Goal: Information Seeking & Learning: Find specific fact

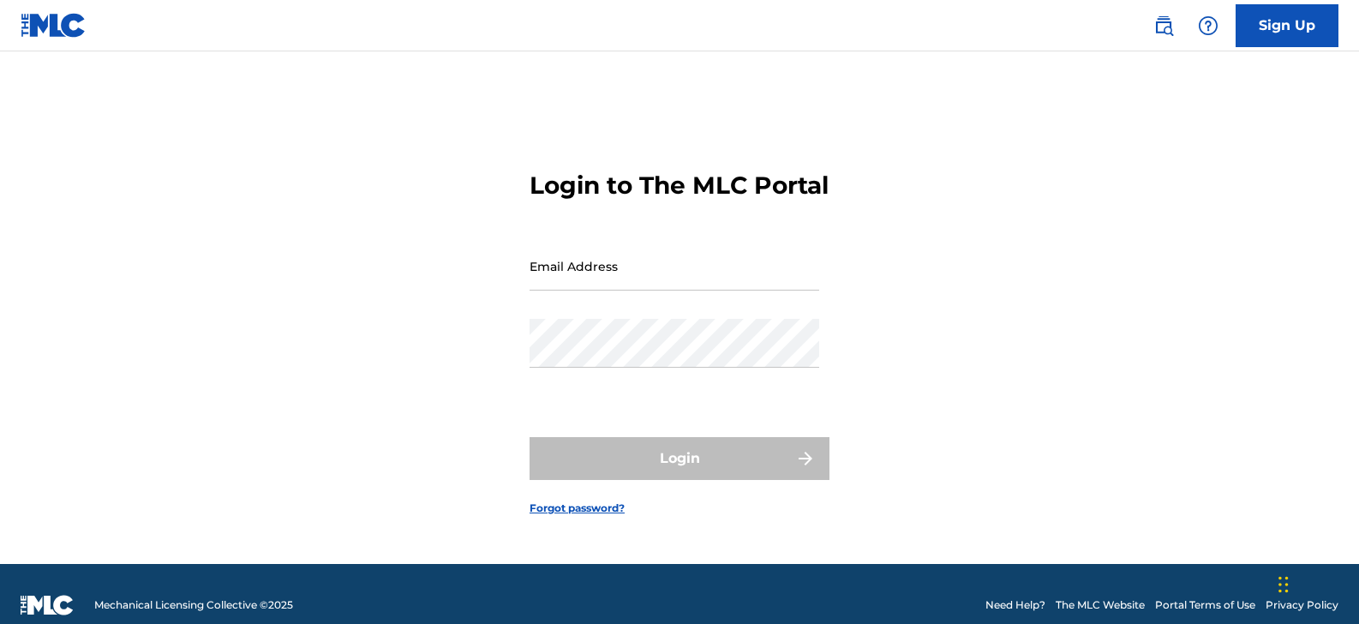
click at [584, 291] on input "Email Address" at bounding box center [675, 266] width 290 height 49
type input "[PERSON_NAME][EMAIL_ADDRESS][DOMAIN_NAME]"
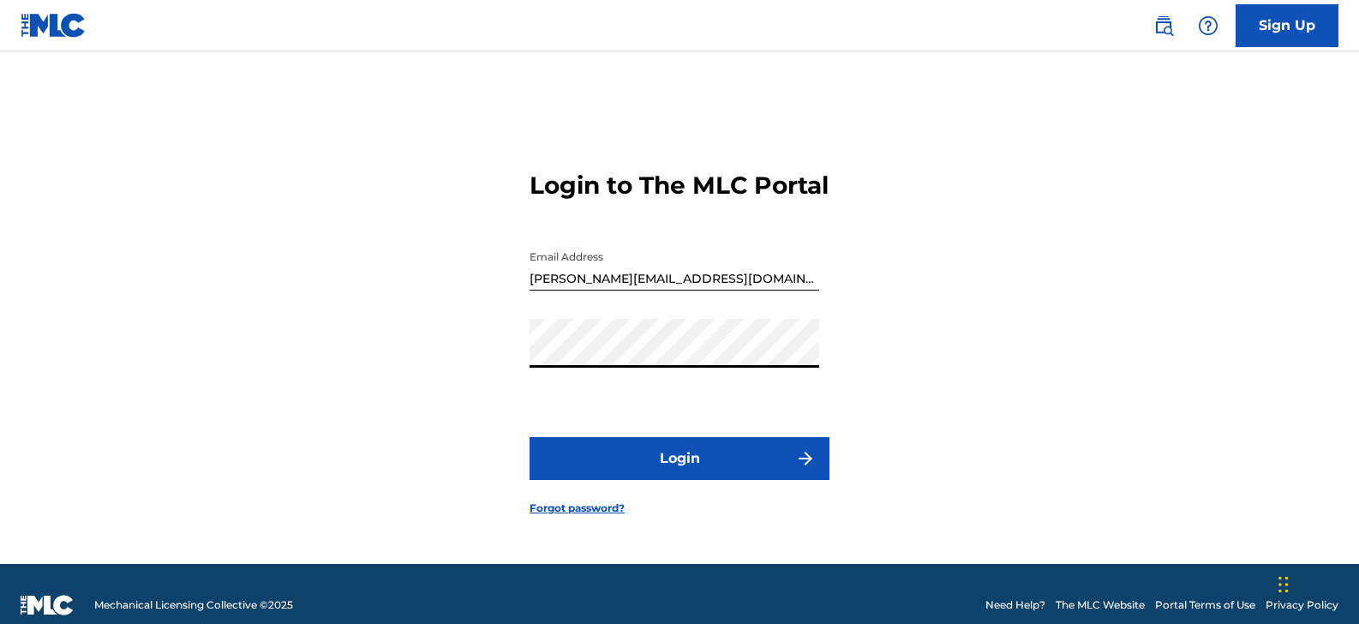
click at [687, 480] on button "Login" at bounding box center [680, 458] width 300 height 43
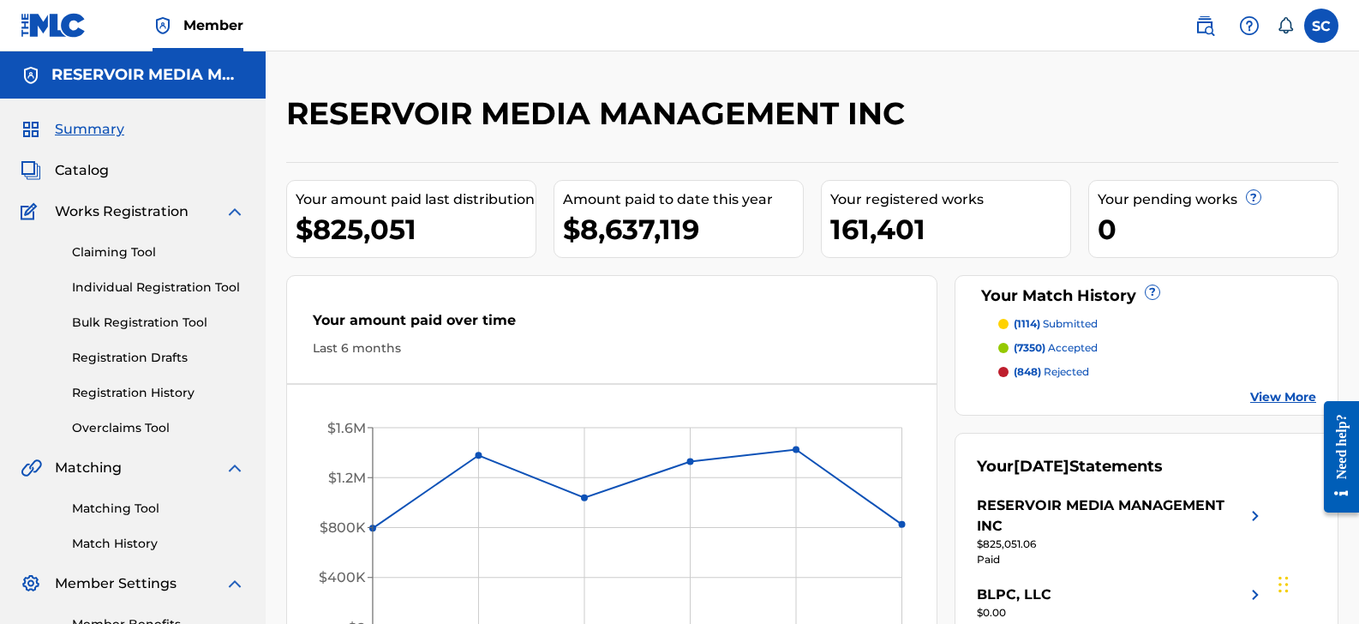
click at [1105, 153] on div "RESERVOIR MEDIA MANAGEMENT INC Your amount paid last distribution $825,051 Amou…" at bounding box center [812, 416] width 1053 height 645
click at [1197, 30] on img at bounding box center [1205, 25] width 21 height 21
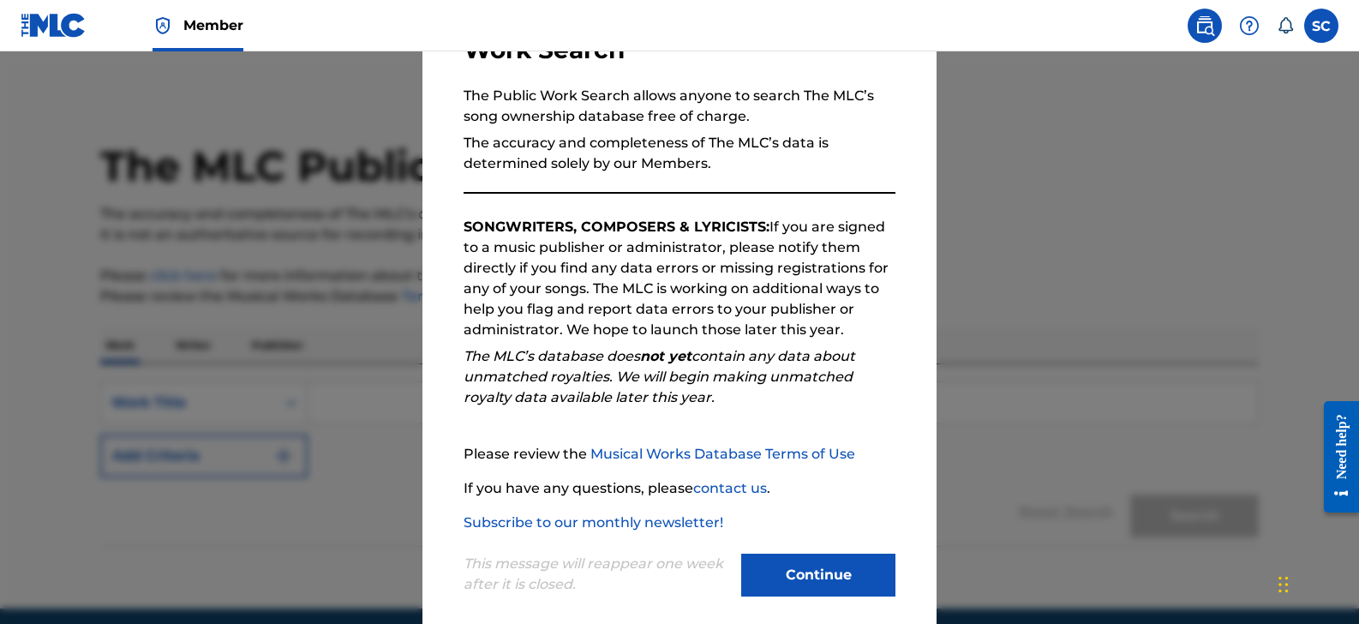
scroll to position [160, 0]
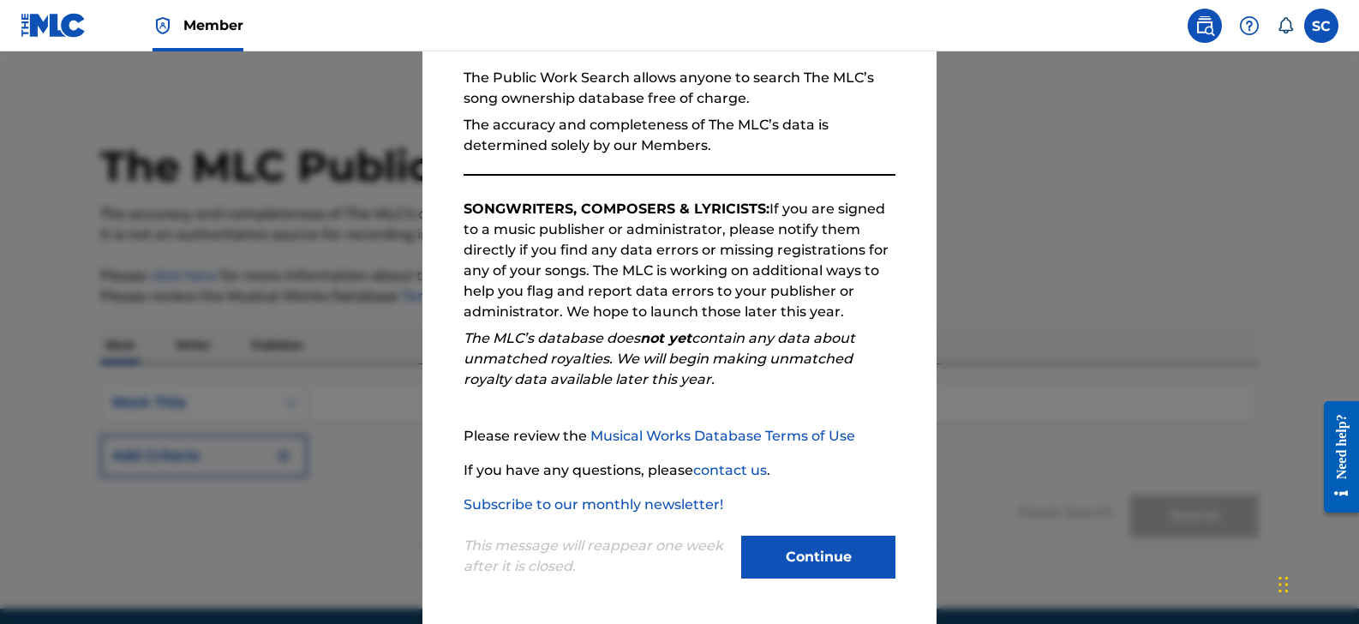
click at [829, 577] on button "Continue" at bounding box center [818, 557] width 154 height 43
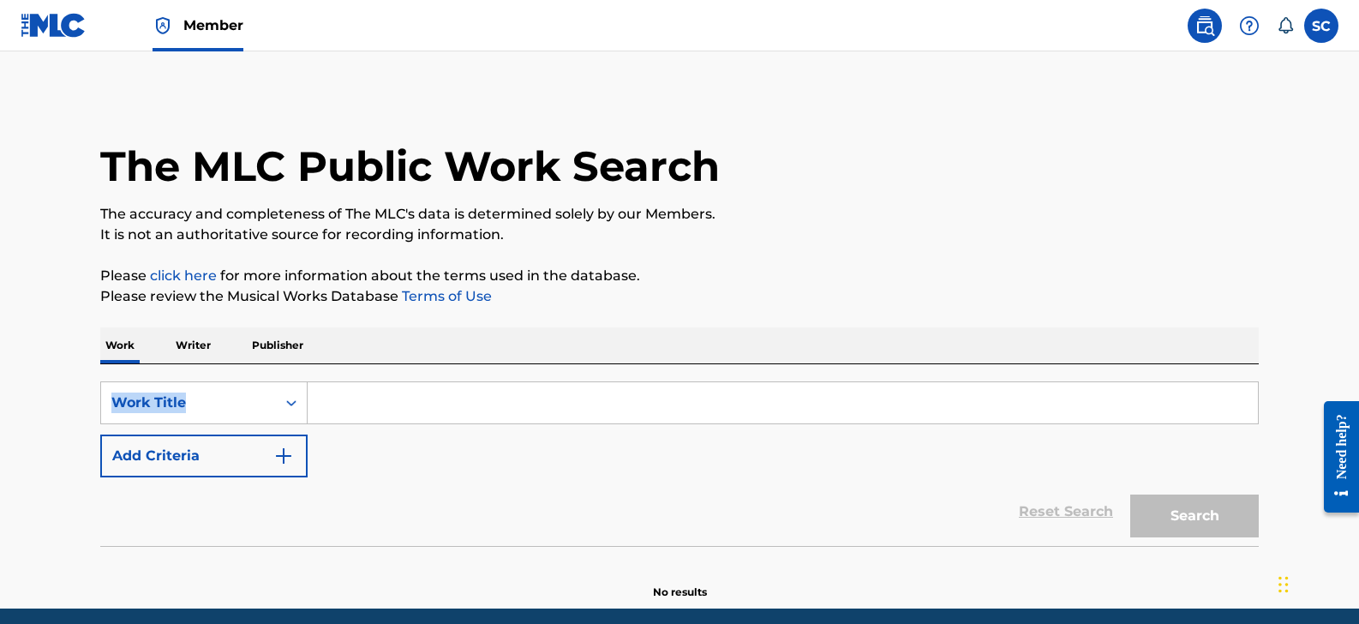
drag, startPoint x: 303, startPoint y: 363, endPoint x: 322, endPoint y: 368, distance: 19.5
click at [306, 365] on div "Work Writer Publisher SearchWithCriteria4dfee02d-f4b5-43a6-b706-cce981939714 Wo…" at bounding box center [679, 463] width 1159 height 273
click at [383, 399] on input "Search Form" at bounding box center [783, 402] width 951 height 41
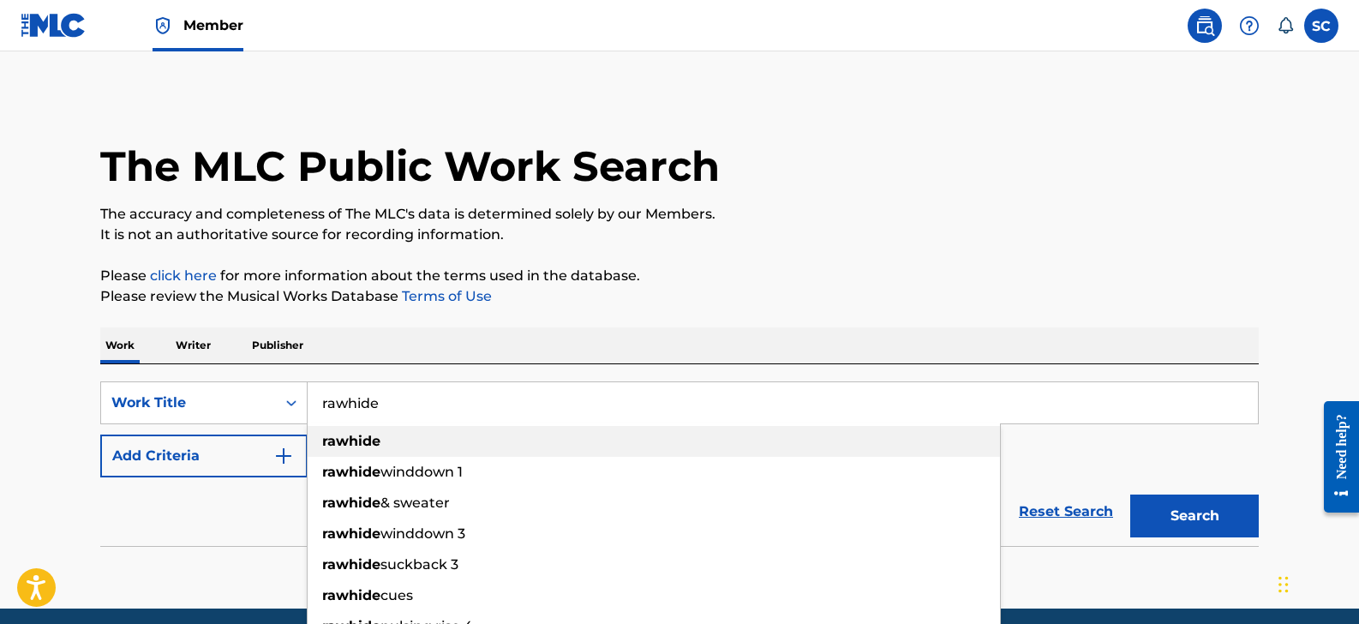
type input "rawhide"
click at [375, 447] on strong "rawhide" at bounding box center [351, 441] width 58 height 16
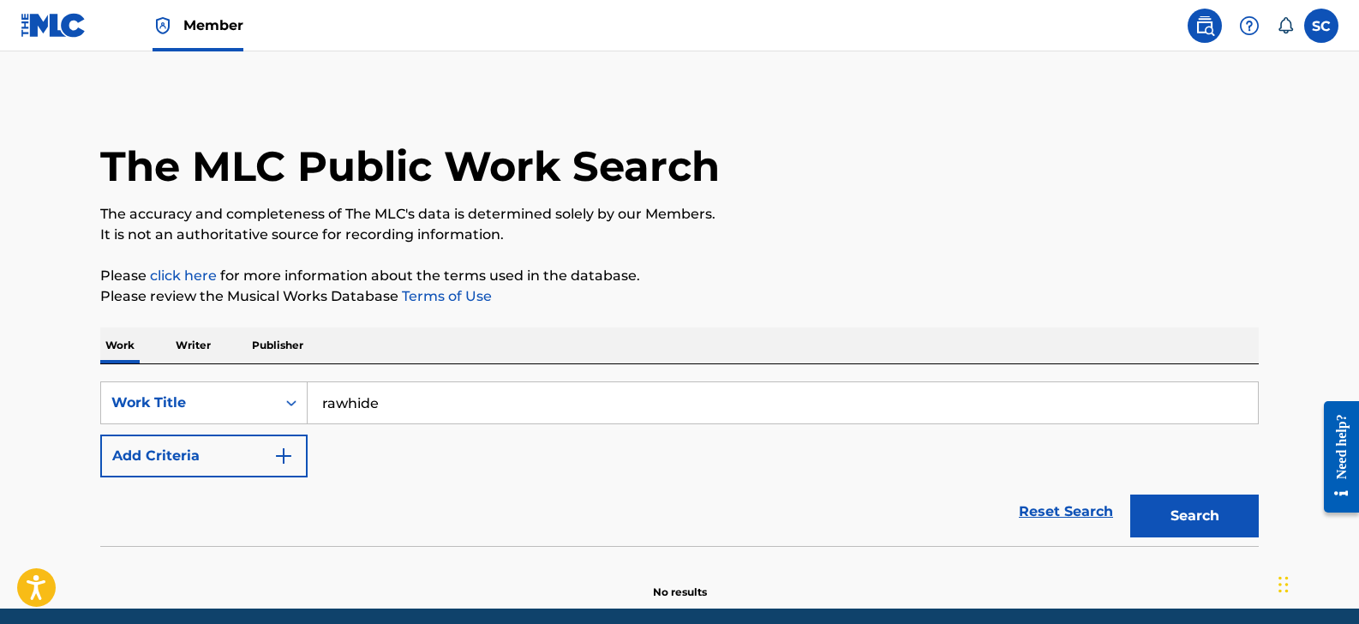
click at [261, 458] on button "Add Criteria" at bounding box center [203, 456] width 207 height 43
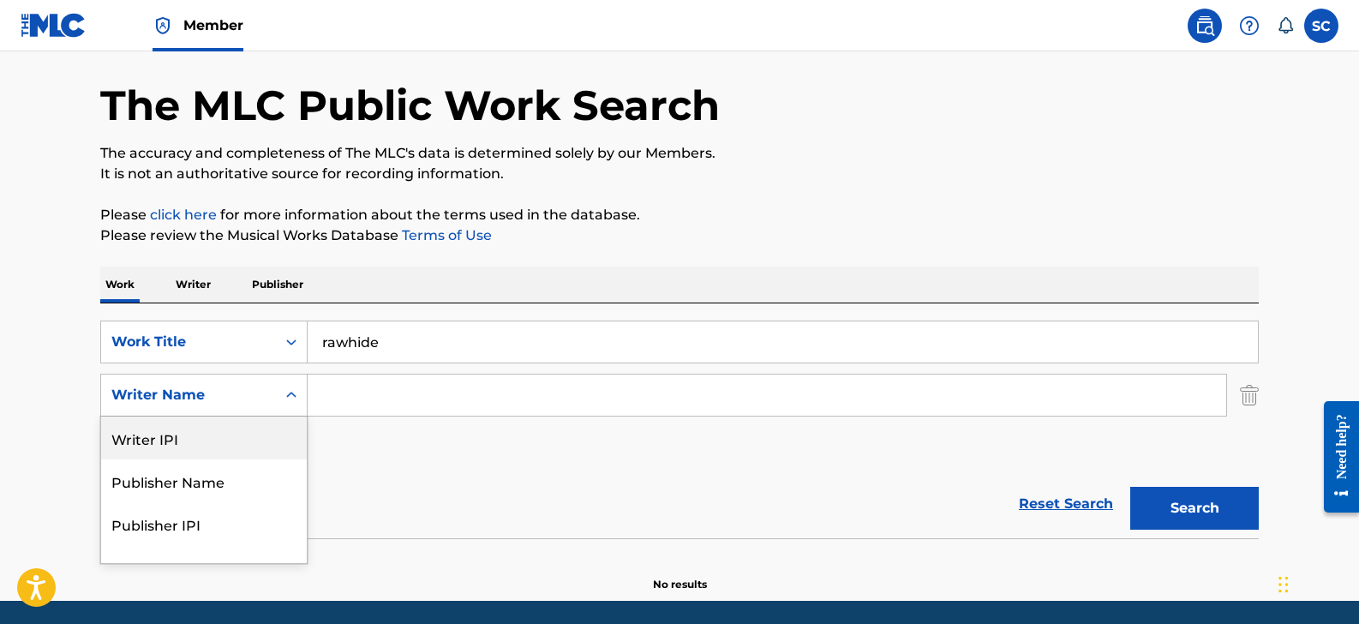
click at [270, 417] on div "Writer IPI, 1 of 5. 5 results available. Use Up and Down to choose options, pre…" at bounding box center [203, 395] width 207 height 43
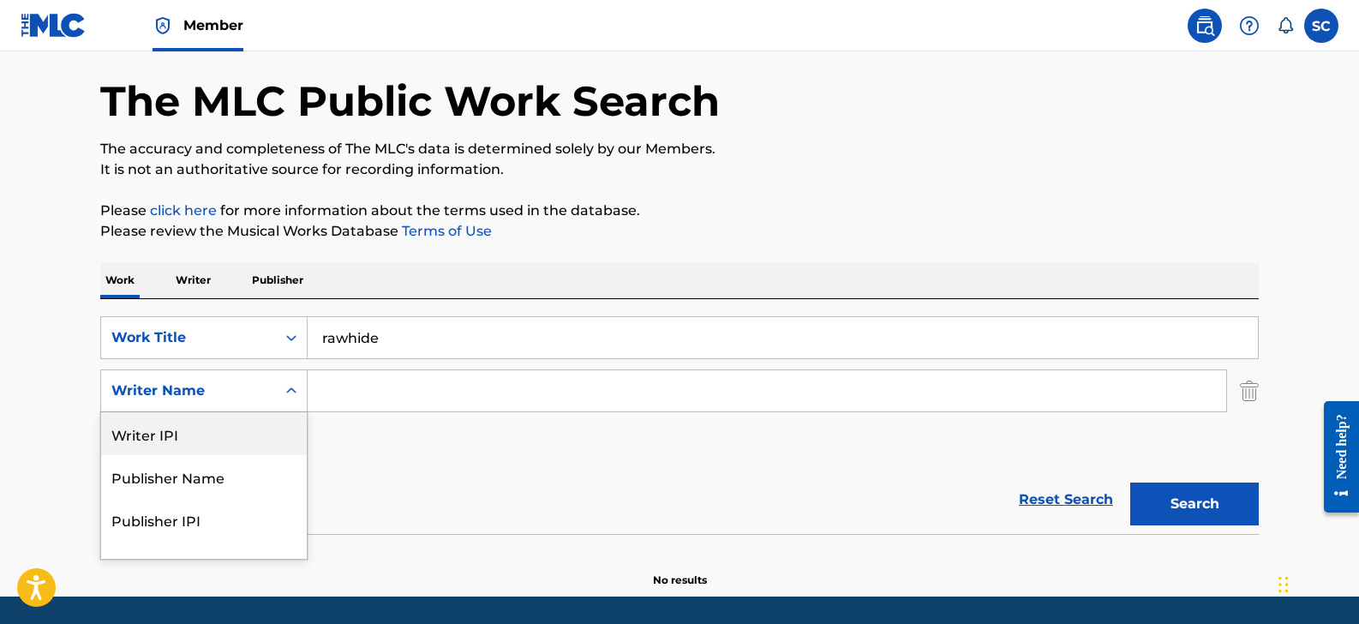
scroll to position [69, 0]
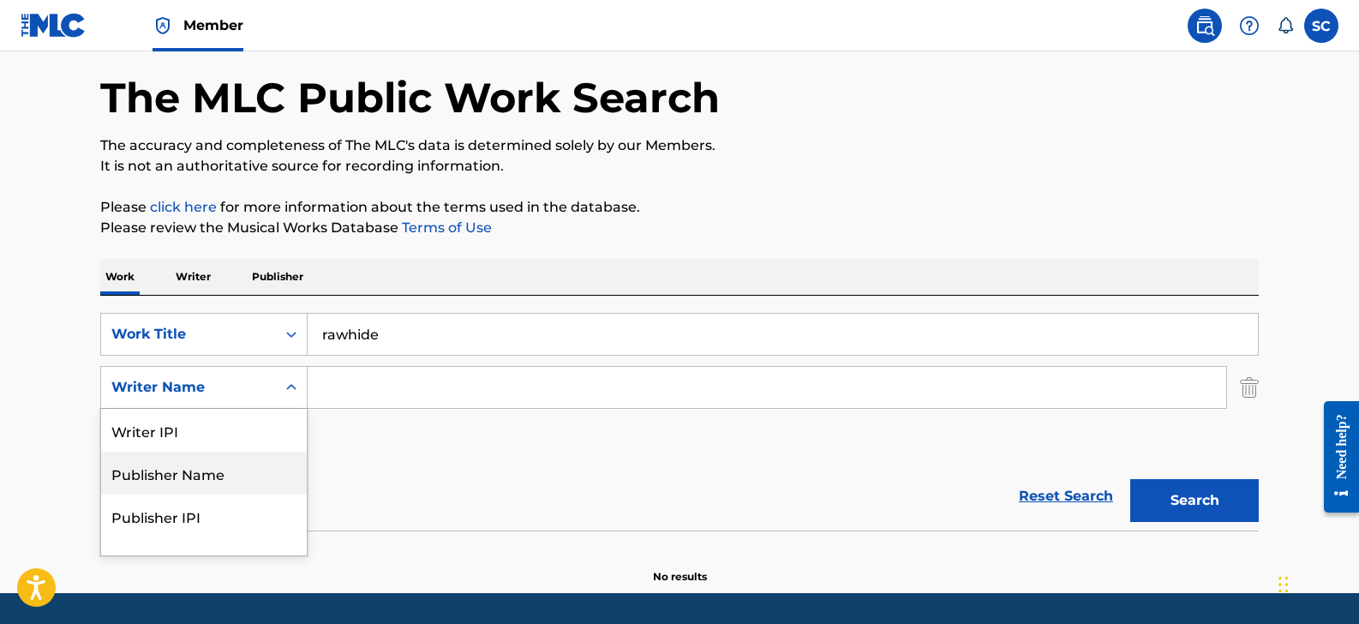
click at [423, 401] on input "Search Form" at bounding box center [767, 387] width 919 height 41
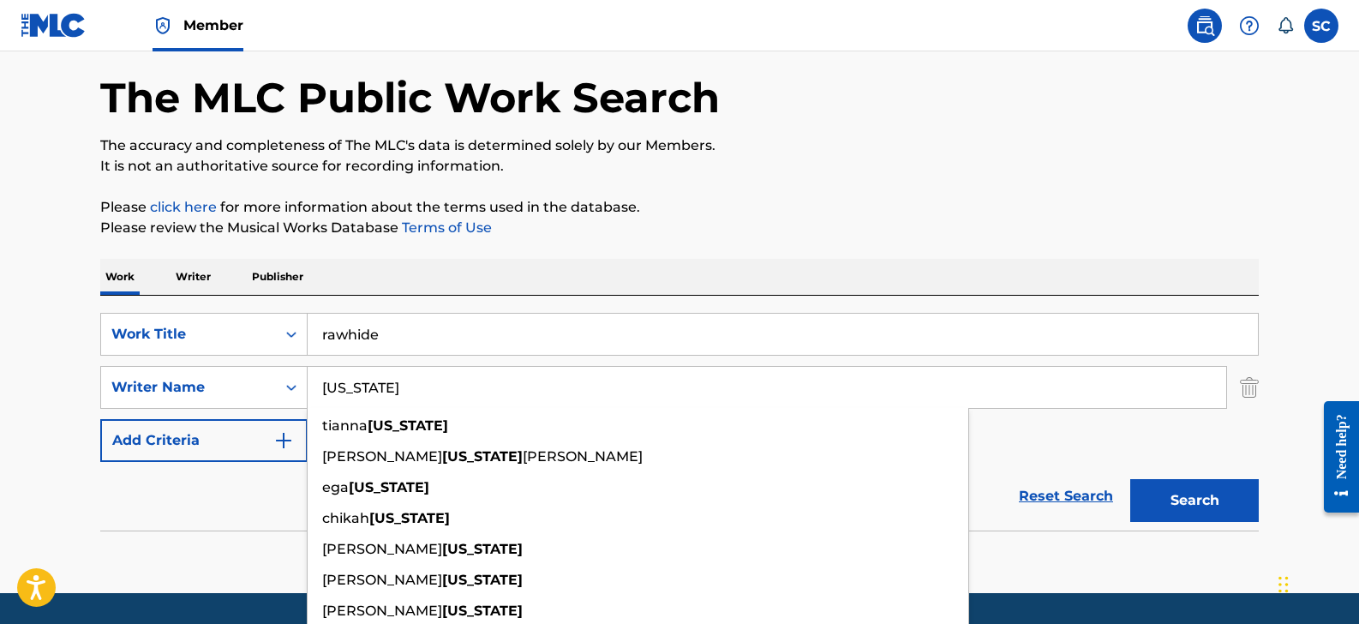
type input "[US_STATE]"
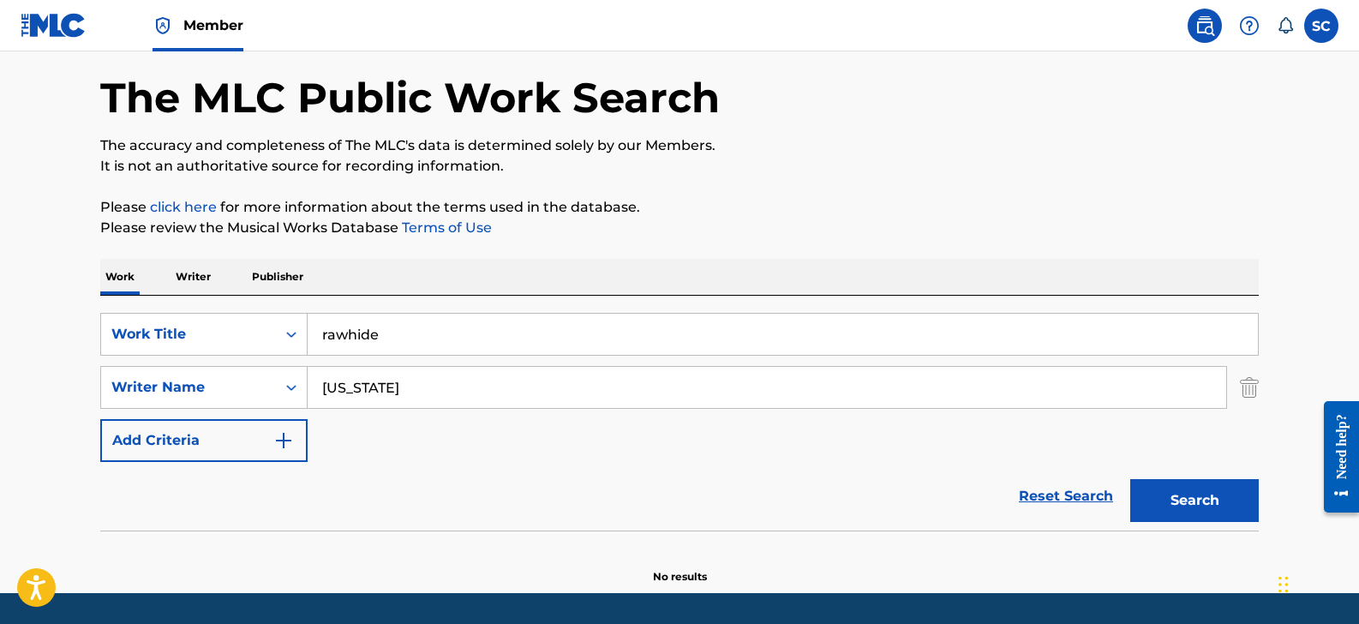
click at [1173, 503] on button "Search" at bounding box center [1195, 500] width 129 height 43
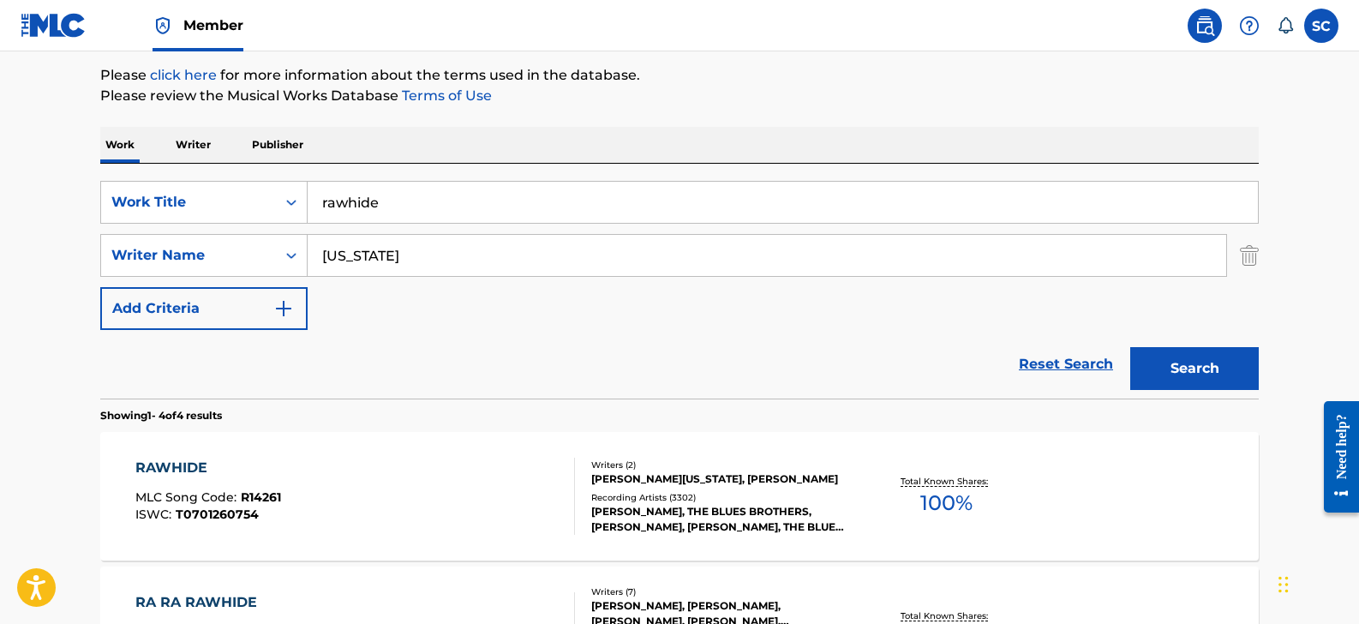
scroll to position [207, 0]
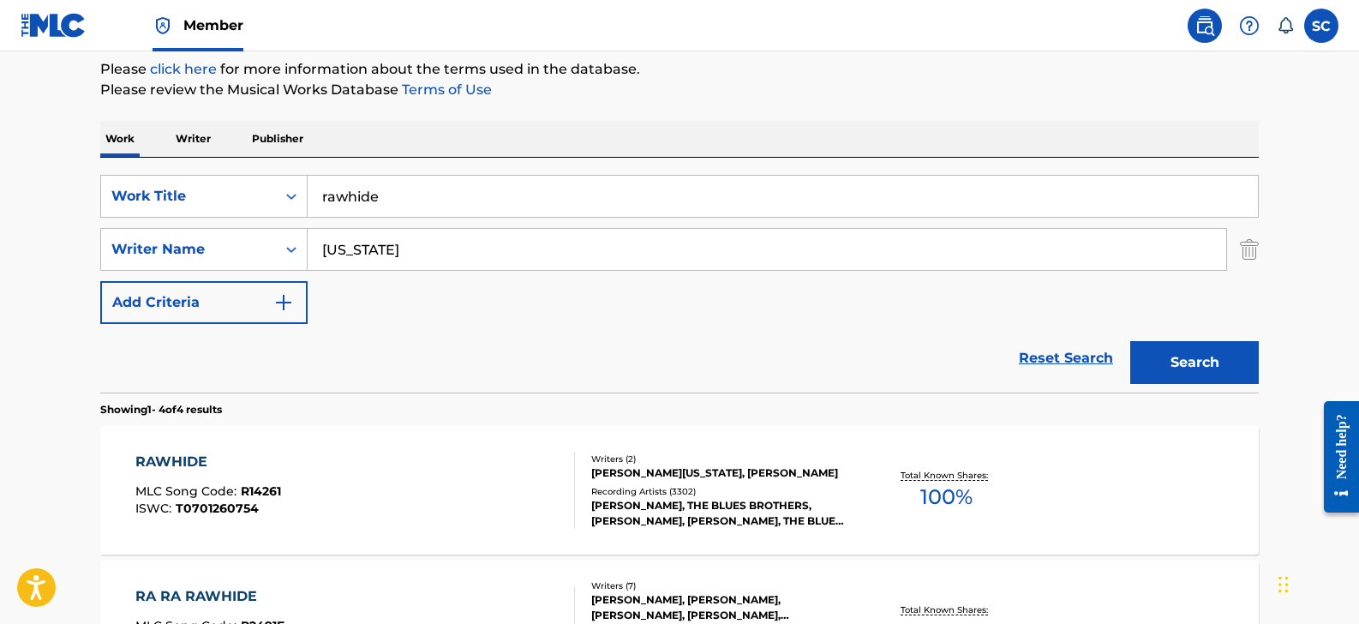
click at [285, 449] on div "RAWHIDE MLC Song Code : R14261 ISWC : T0701260754 Writers ( 2 ) [PERSON_NAME][U…" at bounding box center [679, 490] width 1159 height 129
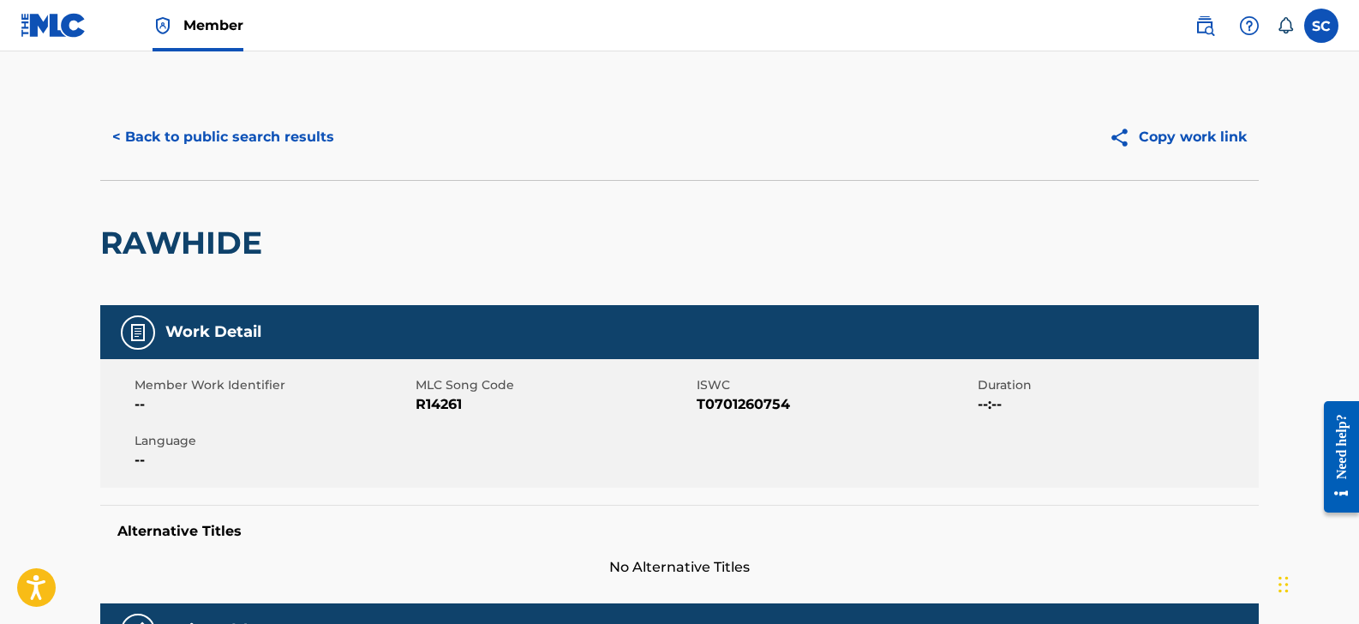
click at [299, 132] on button "< Back to public search results" at bounding box center [223, 137] width 246 height 43
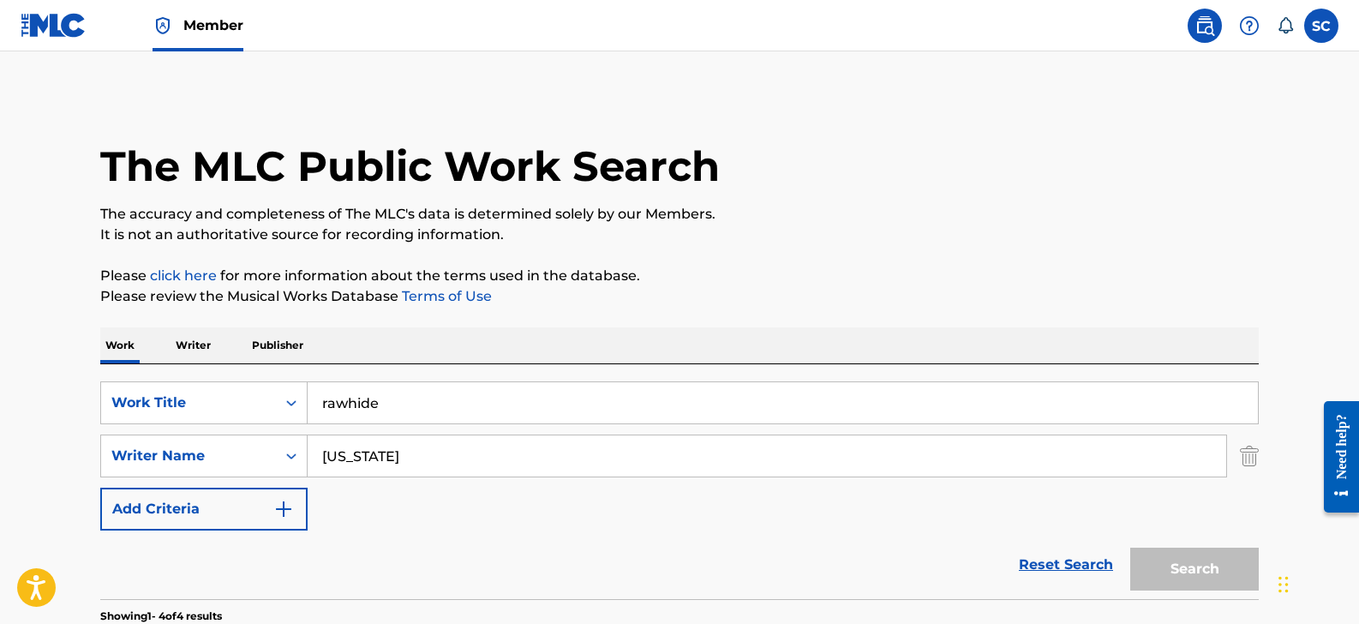
scroll to position [207, 0]
